Goal: Task Accomplishment & Management: Use online tool/utility

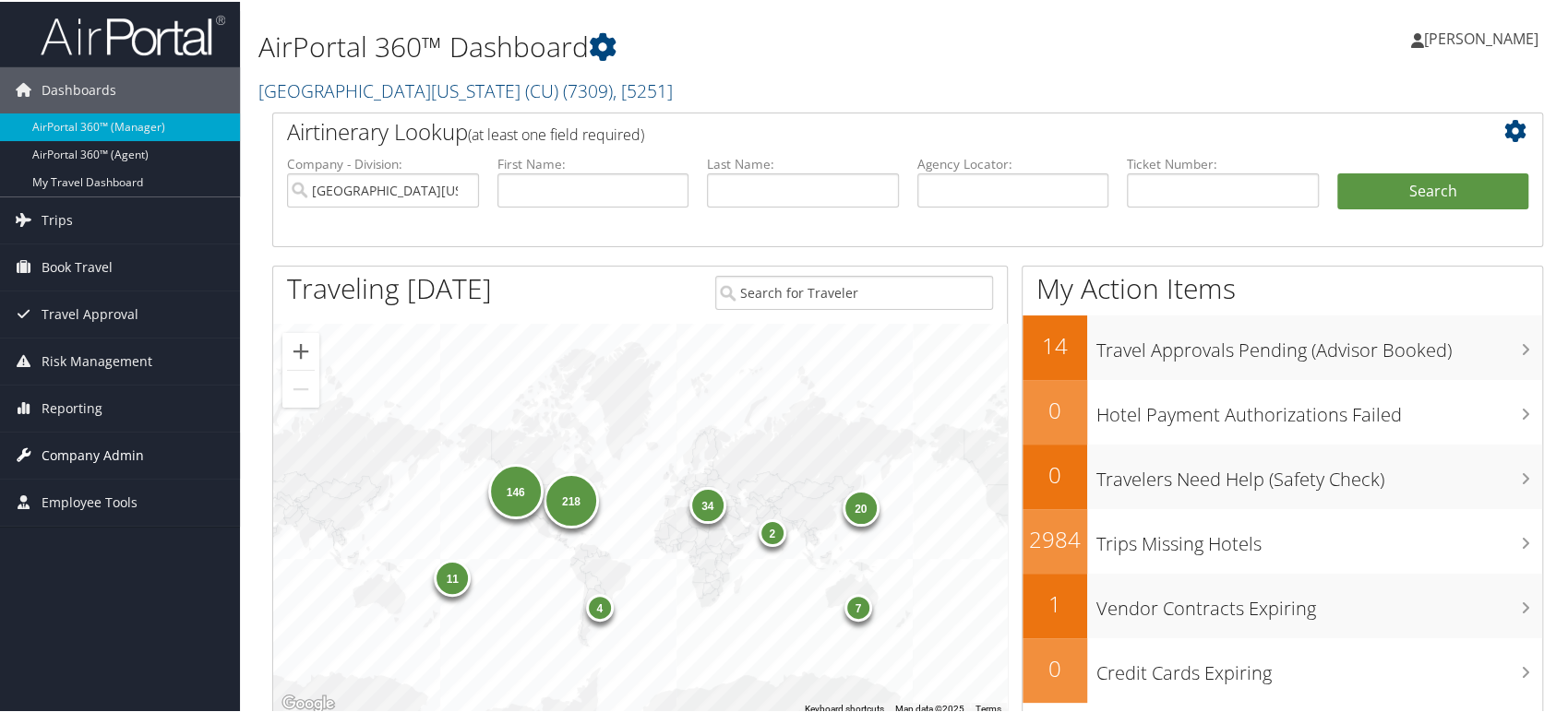
drag, startPoint x: 61, startPoint y: 404, endPoint x: 115, endPoint y: 475, distance: 89.2
click at [61, 404] on span "Reporting" at bounding box center [72, 406] width 61 height 46
click at [376, 86] on link "University of Colorado (CU) ( 7309 ) , [ 5251 ]" at bounding box center [466, 88] width 414 height 24
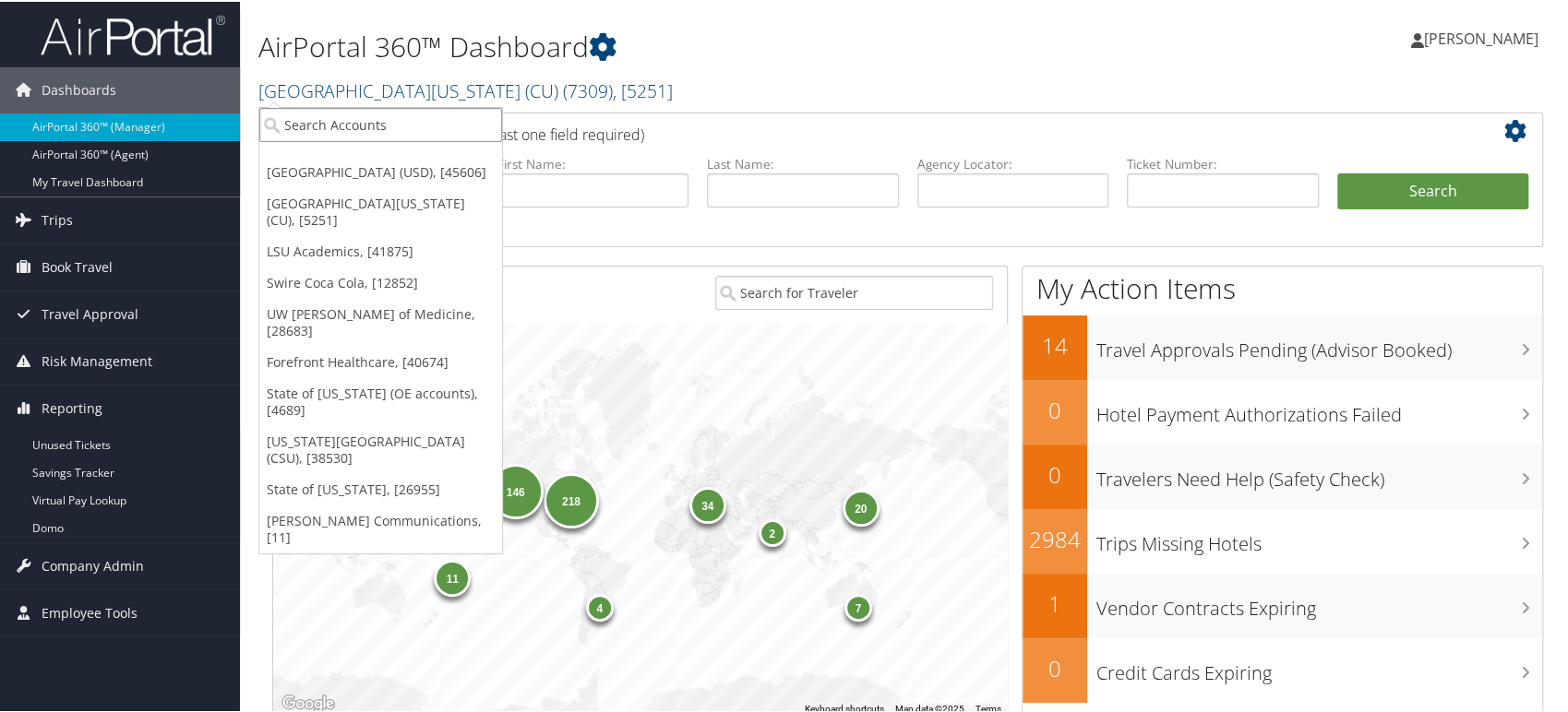
click at [392, 131] on input "search" at bounding box center [381, 123] width 243 height 34
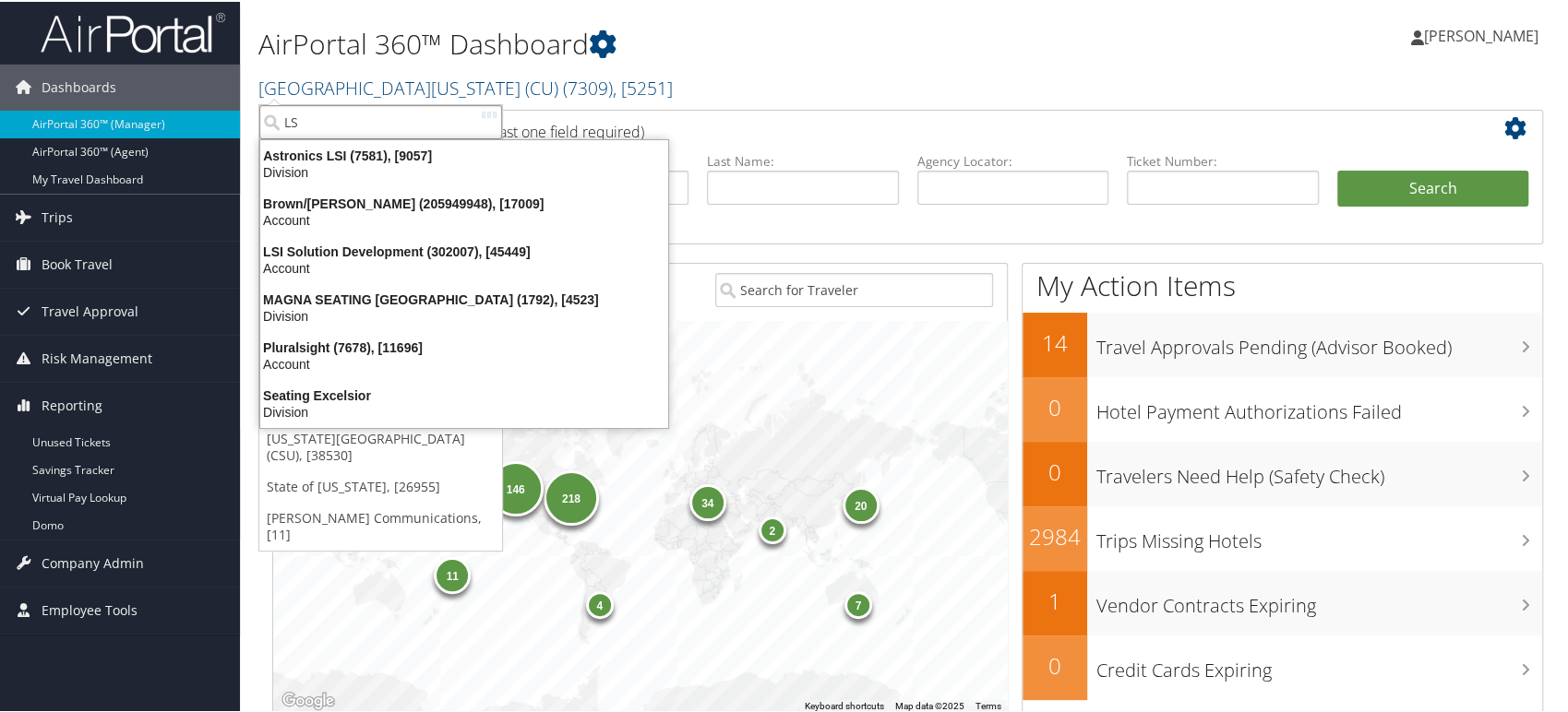
type input "LSU"
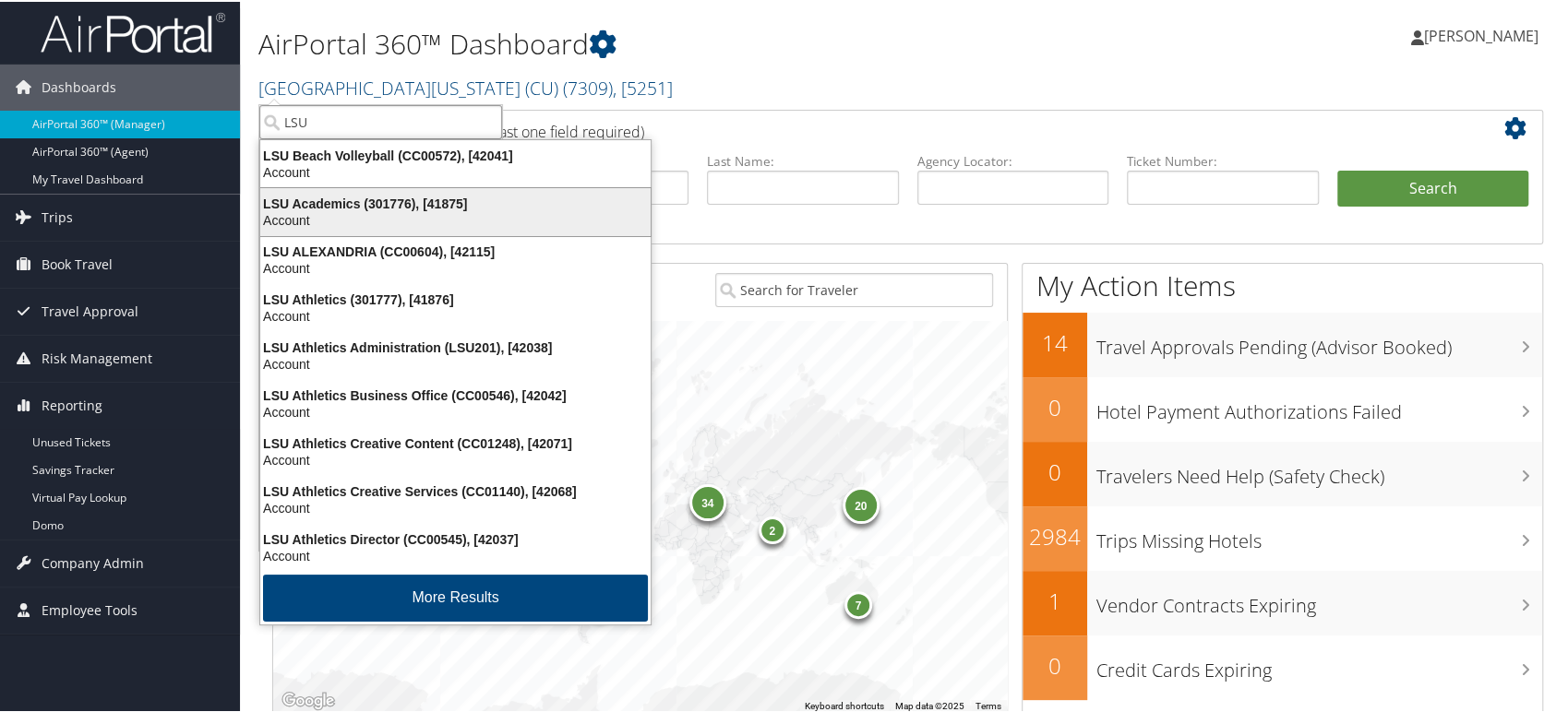
click at [396, 214] on div "Account" at bounding box center [456, 219] width 412 height 17
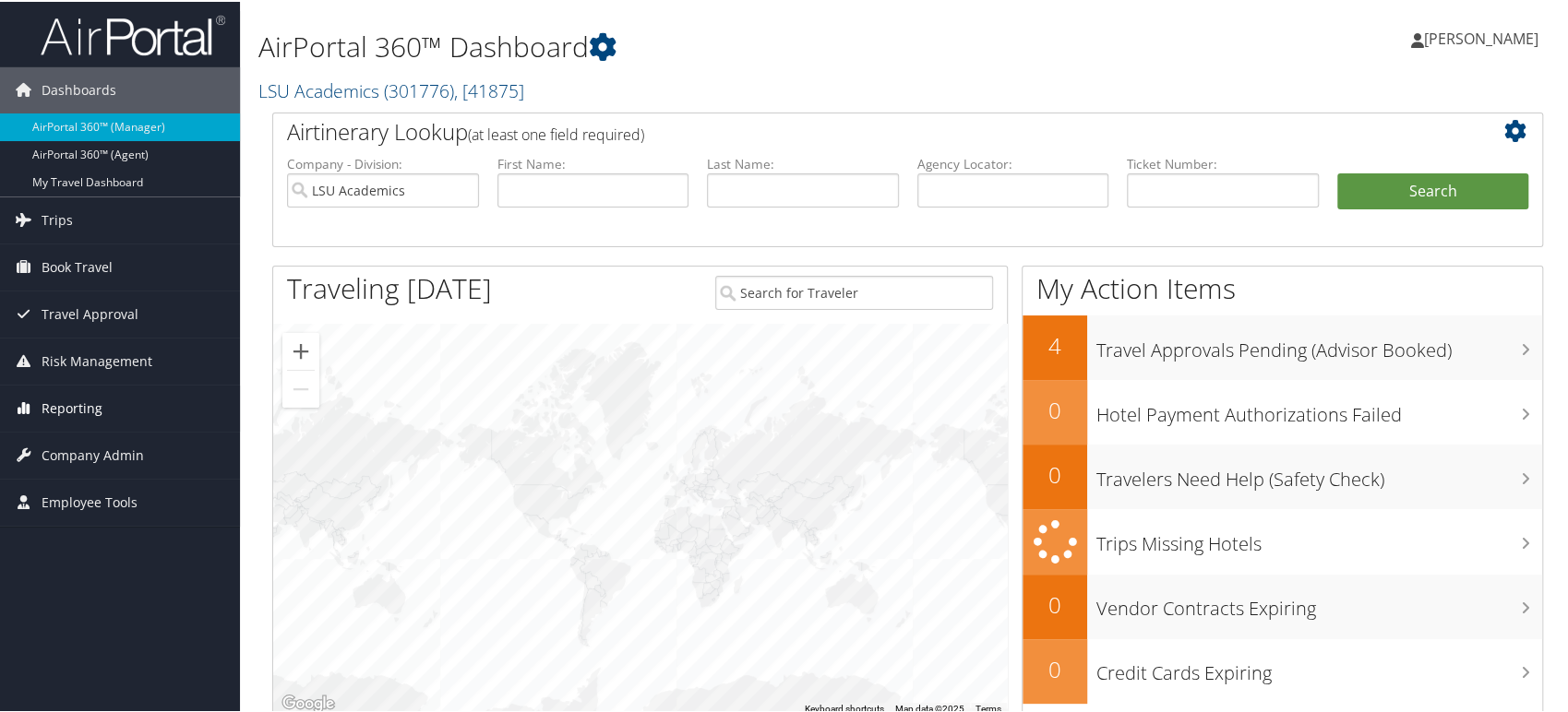
click at [55, 407] on span "Reporting" at bounding box center [72, 406] width 61 height 46
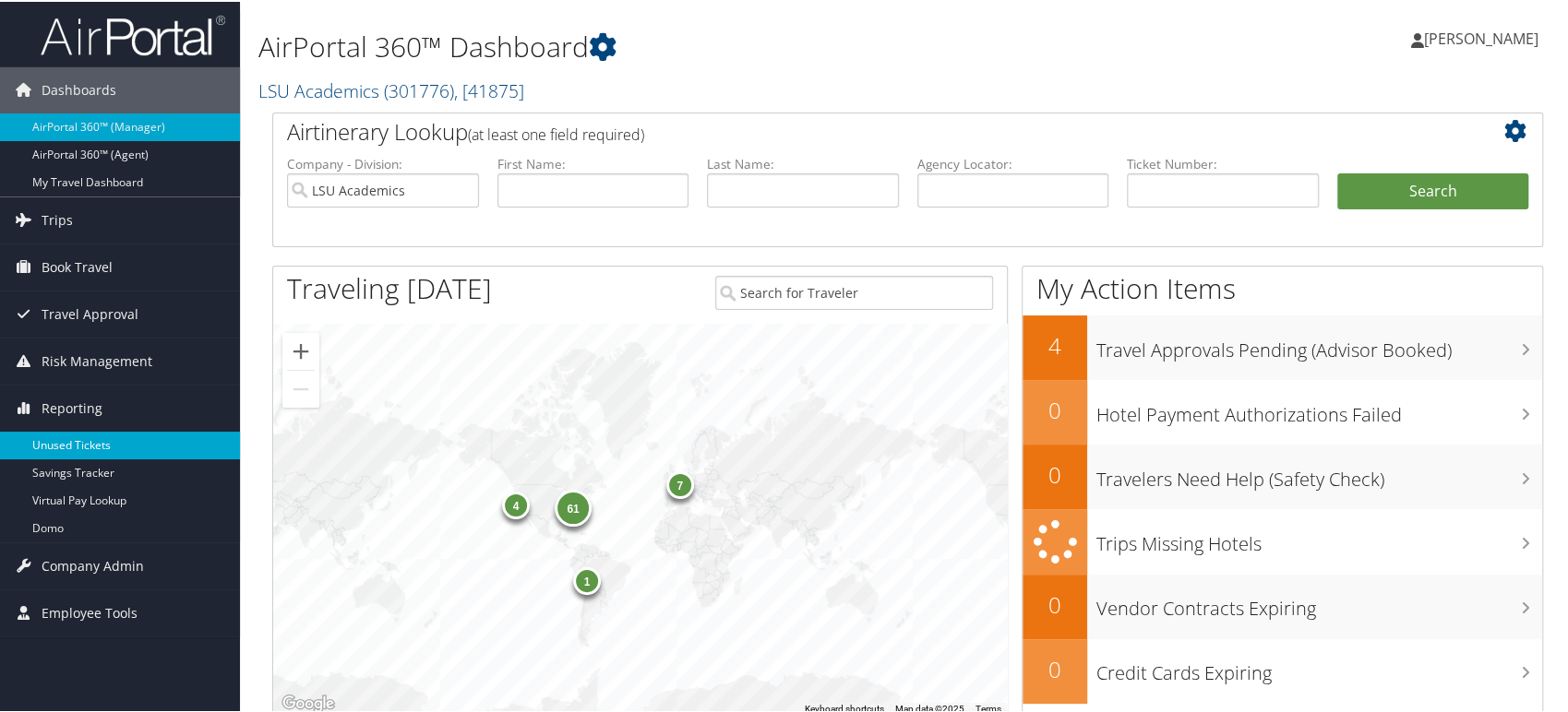
click at [81, 444] on link "Unused Tickets" at bounding box center [120, 443] width 240 height 27
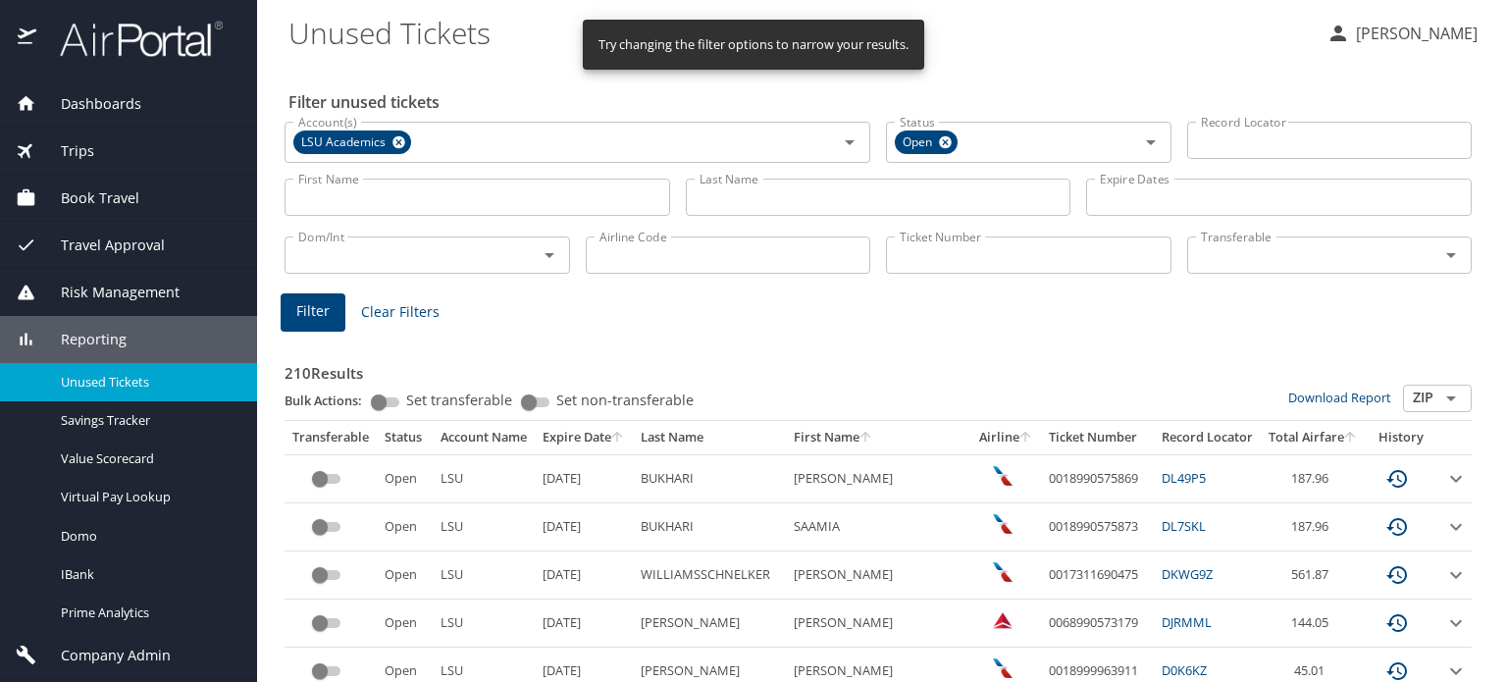
click at [400, 203] on input "First Name" at bounding box center [476, 197] width 385 height 37
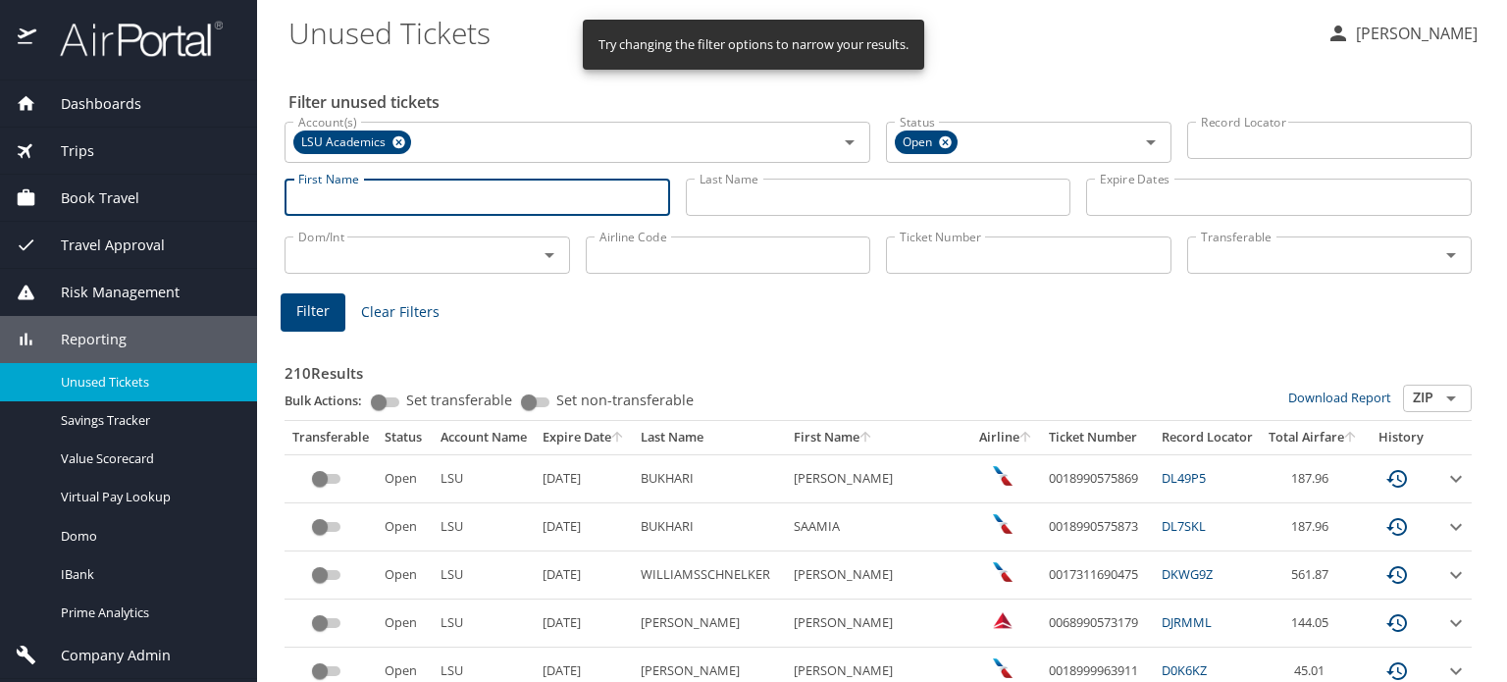
paste input "[PERSON_NAME]/[PERSON_NAME]"
drag, startPoint x: 373, startPoint y: 195, endPoint x: 195, endPoint y: 189, distance: 177.6
click at [206, 189] on div "Dashboards AirPortal 360™ Manager AirPortal 360™ Agent My Travel Dashboard Trip…" at bounding box center [753, 341] width 1507 height 682
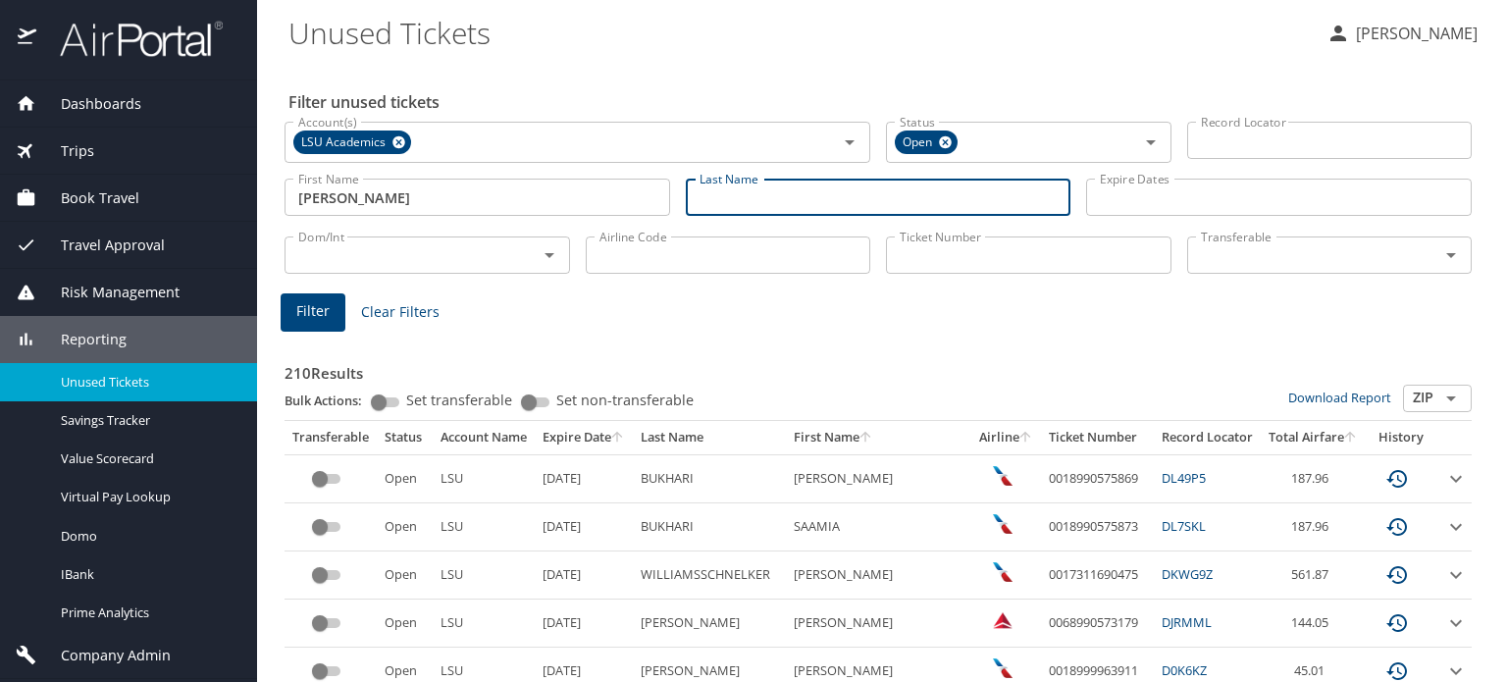
type input "[PERSON_NAME]"
click at [793, 200] on input "Last Name" at bounding box center [878, 197] width 385 height 37
paste input "[PERSON_NAME]/"
type input "[PERSON_NAME]"
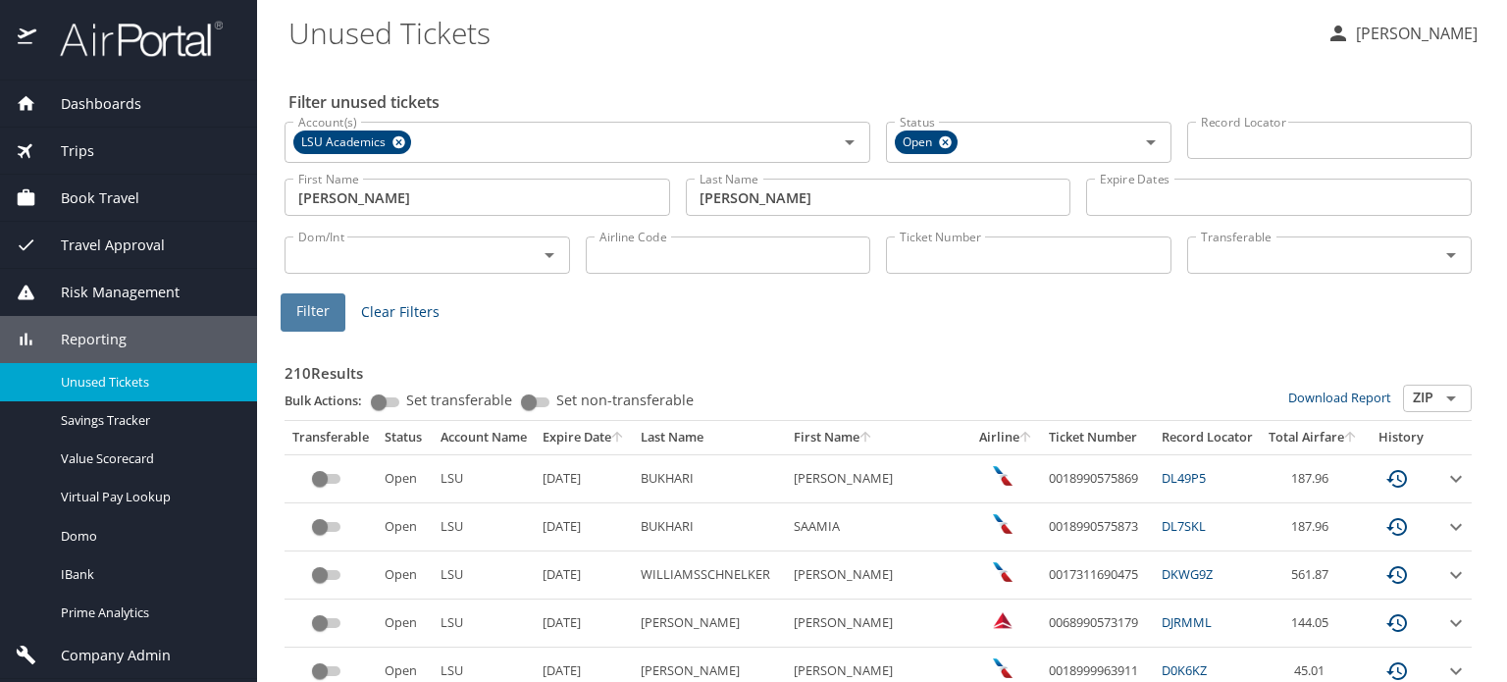
click at [306, 307] on span "Filter" at bounding box center [312, 311] width 33 height 25
